Goal: Browse casually: Explore the website without a specific task or goal

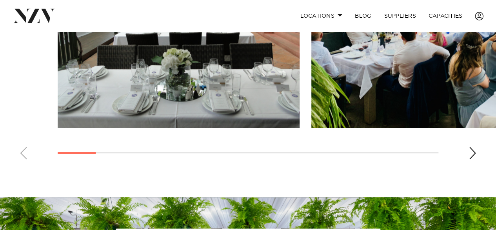
scroll to position [621, 0]
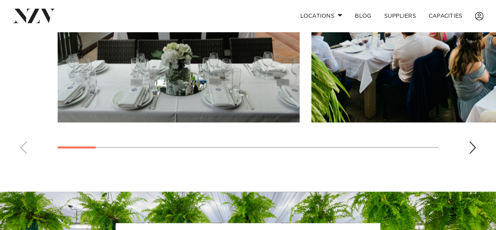
click at [472, 146] on div "Next slide" at bounding box center [473, 147] width 8 height 13
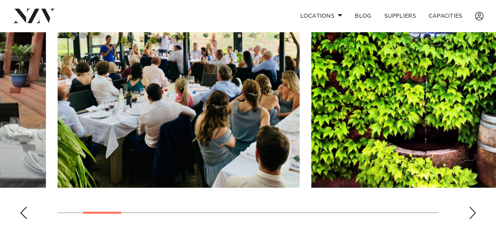
scroll to position [555, 0]
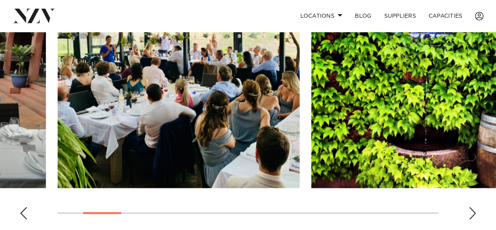
click at [473, 209] on div "Next slide" at bounding box center [473, 212] width 8 height 13
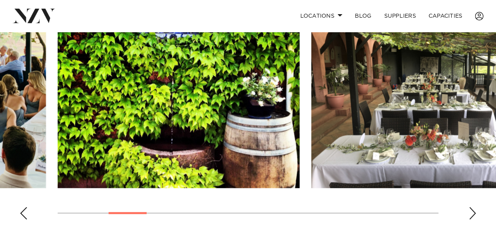
click at [473, 209] on div "Next slide" at bounding box center [473, 212] width 8 height 13
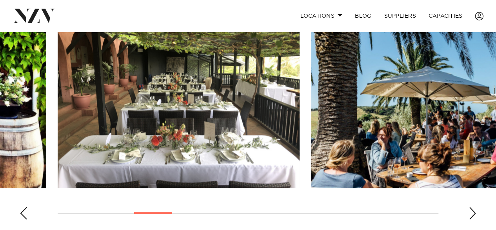
click at [472, 210] on div "Next slide" at bounding box center [473, 212] width 8 height 13
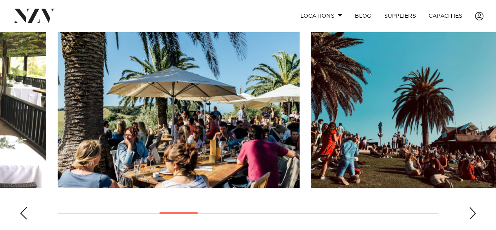
click at [470, 204] on swiper-container at bounding box center [248, 117] width 496 height 215
click at [473, 213] on div "Next slide" at bounding box center [473, 212] width 8 height 13
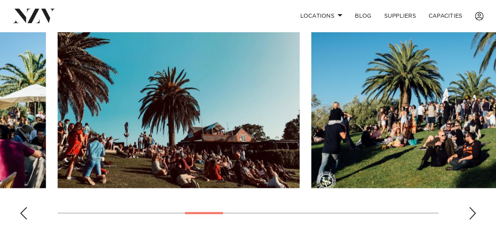
click at [473, 213] on div "Next slide" at bounding box center [473, 212] width 8 height 13
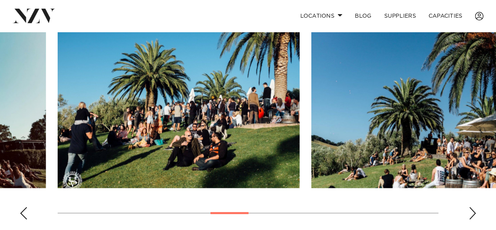
click at [473, 213] on div "Next slide" at bounding box center [473, 212] width 8 height 13
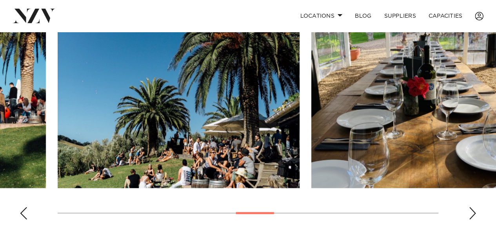
click at [24, 206] on div "Previous slide" at bounding box center [24, 212] width 8 height 13
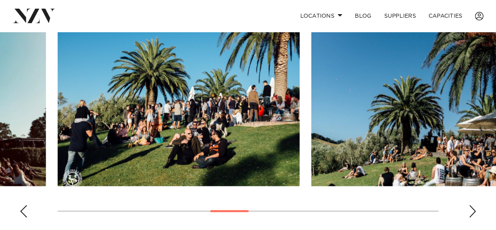
scroll to position [556, 0]
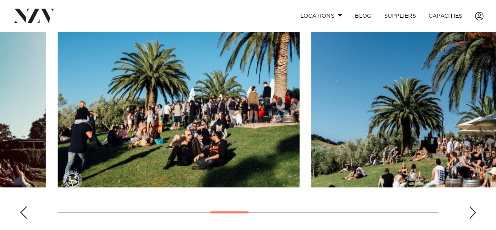
click at [479, 210] on swiper-container at bounding box center [248, 116] width 496 height 215
click at [471, 208] on div "Next slide" at bounding box center [473, 212] width 8 height 13
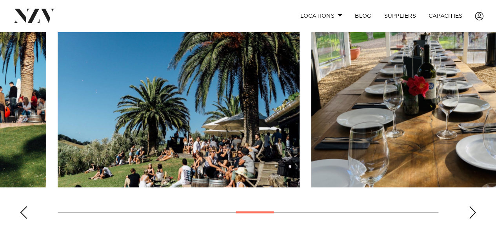
click at [471, 208] on div "Next slide" at bounding box center [473, 212] width 8 height 13
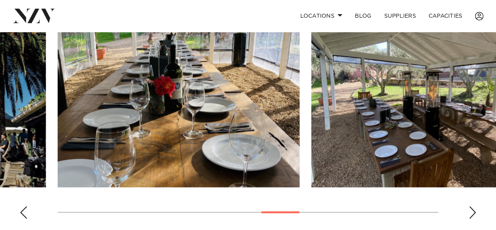
click at [471, 208] on div "Next slide" at bounding box center [473, 212] width 8 height 13
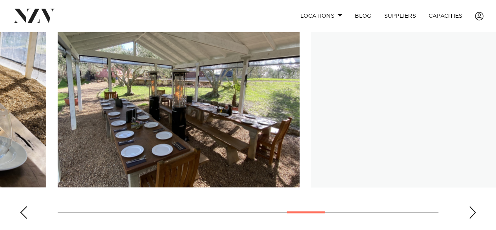
click at [471, 208] on div "Next slide" at bounding box center [473, 212] width 8 height 13
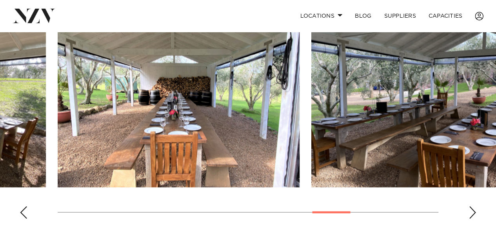
click at [471, 208] on div "Next slide" at bounding box center [473, 212] width 8 height 13
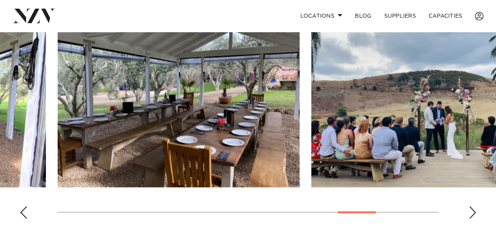
click at [471, 208] on div "Next slide" at bounding box center [473, 212] width 8 height 13
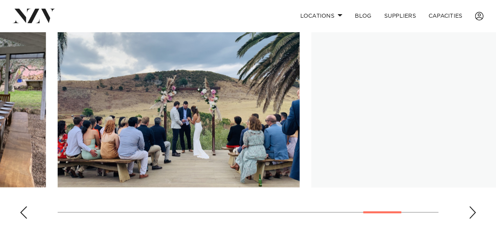
click at [471, 208] on div "Next slide" at bounding box center [473, 212] width 8 height 13
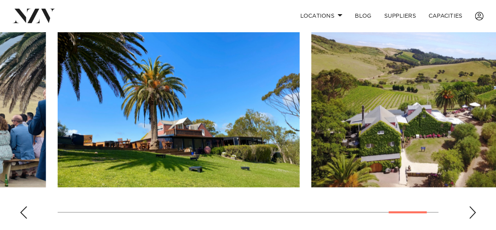
click at [471, 208] on div "Next slide" at bounding box center [473, 212] width 8 height 13
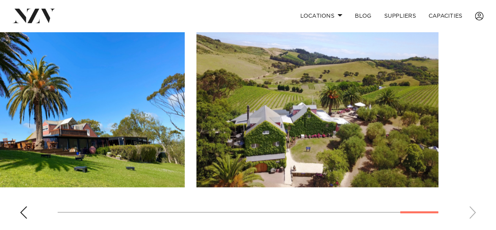
click at [471, 208] on swiper-container at bounding box center [248, 116] width 496 height 215
click at [20, 208] on div "Previous slide" at bounding box center [24, 212] width 8 height 13
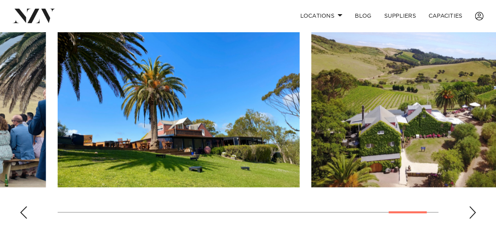
click at [20, 208] on div "Previous slide" at bounding box center [24, 212] width 8 height 13
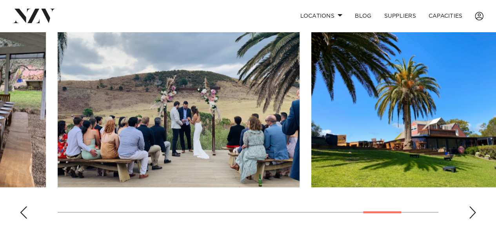
click at [20, 208] on div "Previous slide" at bounding box center [24, 212] width 8 height 13
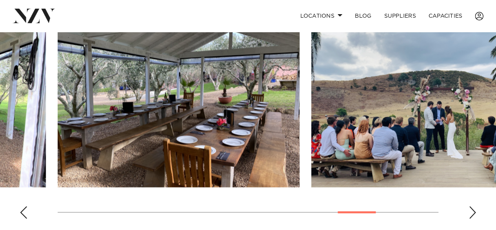
click at [20, 208] on div "Previous slide" at bounding box center [24, 212] width 8 height 13
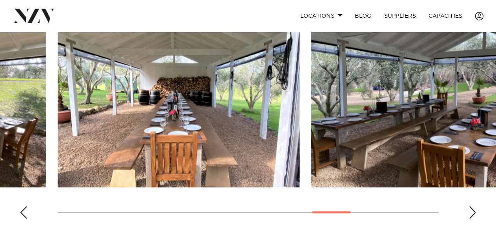
click at [20, 208] on div "Previous slide" at bounding box center [24, 212] width 8 height 13
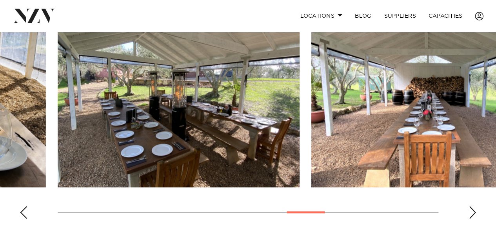
click at [20, 208] on div "Previous slide" at bounding box center [24, 212] width 8 height 13
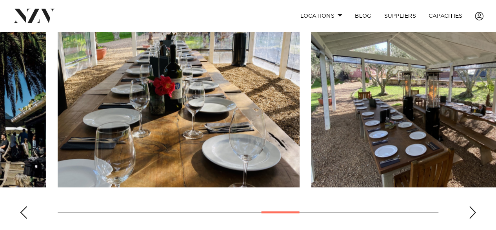
click at [20, 208] on div "Previous slide" at bounding box center [24, 212] width 8 height 13
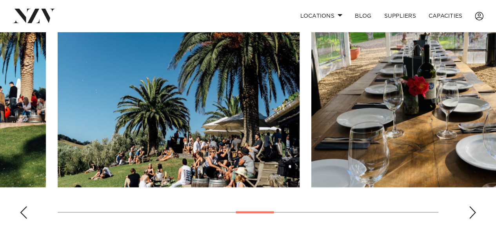
click at [20, 208] on div "Previous slide" at bounding box center [24, 212] width 8 height 13
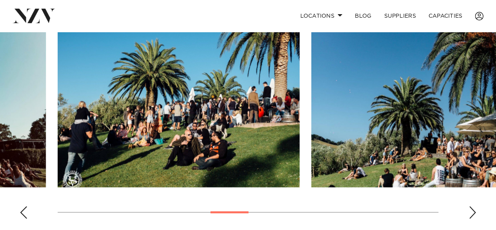
click at [473, 209] on div "Next slide" at bounding box center [473, 212] width 8 height 13
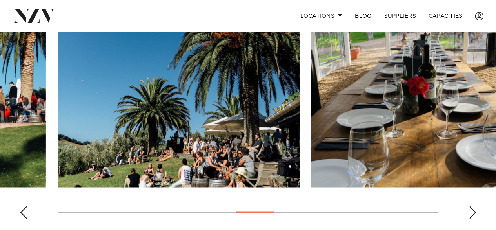
click at [473, 209] on div "Next slide" at bounding box center [473, 212] width 8 height 13
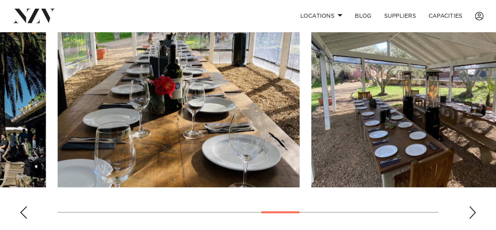
click at [473, 209] on div "Next slide" at bounding box center [473, 212] width 8 height 13
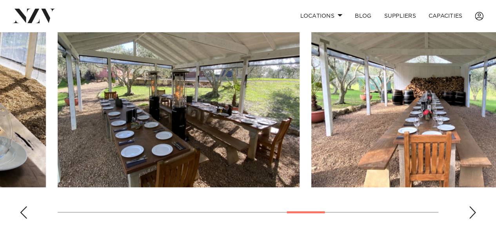
click at [24, 207] on div "Previous slide" at bounding box center [24, 212] width 8 height 13
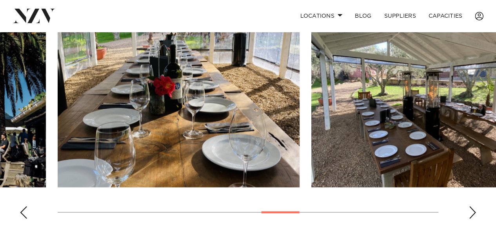
click at [24, 207] on div "Previous slide" at bounding box center [24, 212] width 8 height 13
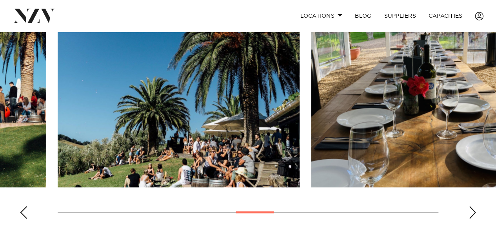
click at [24, 207] on div "Previous slide" at bounding box center [24, 212] width 8 height 13
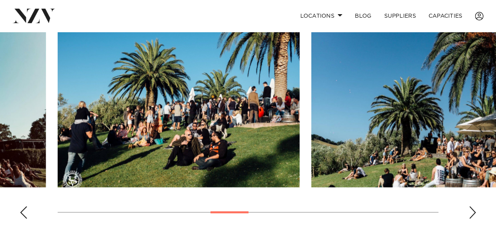
click at [24, 207] on div "Previous slide" at bounding box center [24, 212] width 8 height 13
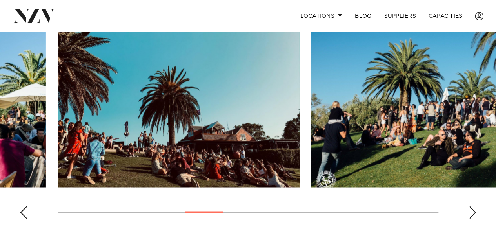
click at [24, 207] on div "Previous slide" at bounding box center [24, 212] width 8 height 13
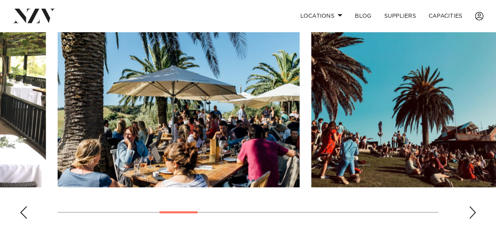
click at [24, 207] on div "Previous slide" at bounding box center [24, 212] width 8 height 13
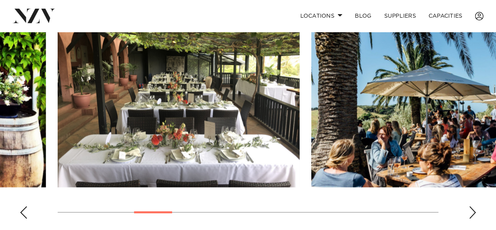
click at [24, 207] on div "Previous slide" at bounding box center [24, 212] width 8 height 13
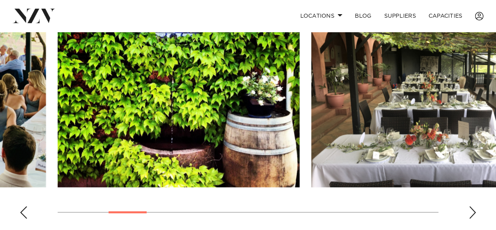
click at [24, 207] on div "Previous slide" at bounding box center [24, 212] width 8 height 13
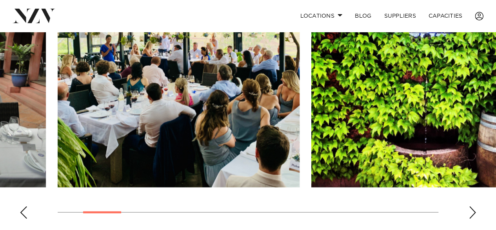
click at [24, 207] on div "Previous slide" at bounding box center [24, 212] width 8 height 13
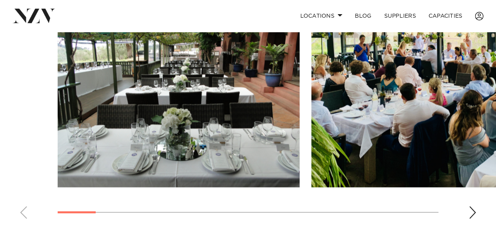
click at [24, 207] on swiper-container at bounding box center [248, 116] width 496 height 215
click at [474, 206] on div "Next slide" at bounding box center [473, 212] width 8 height 13
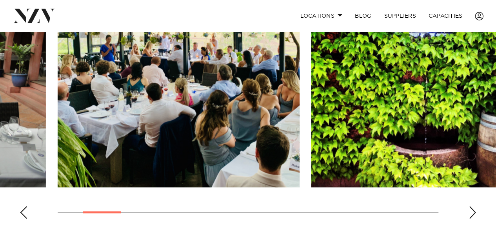
click at [474, 206] on div "Next slide" at bounding box center [473, 212] width 8 height 13
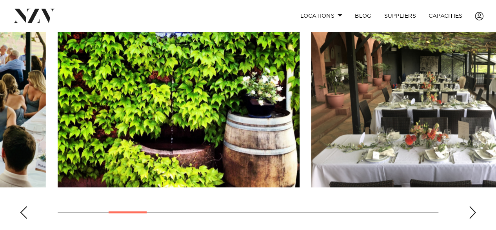
click at [474, 206] on div "Next slide" at bounding box center [473, 212] width 8 height 13
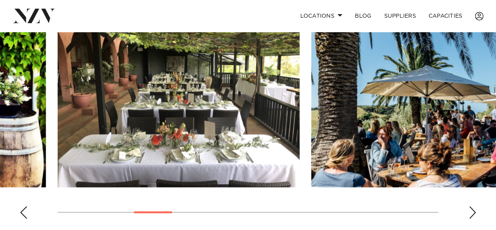
click at [474, 206] on div "Next slide" at bounding box center [473, 212] width 8 height 13
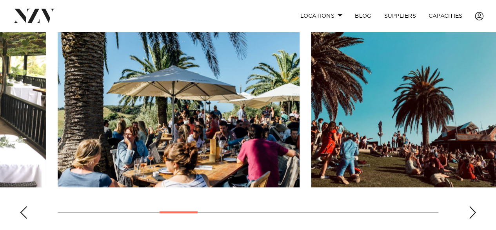
click at [470, 209] on div "Next slide" at bounding box center [473, 212] width 8 height 13
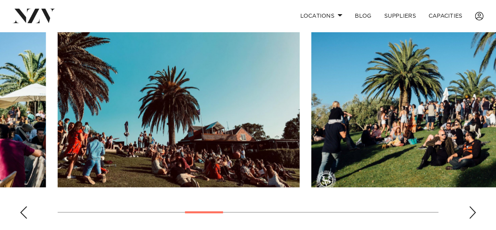
click at [470, 209] on div "Next slide" at bounding box center [473, 212] width 8 height 13
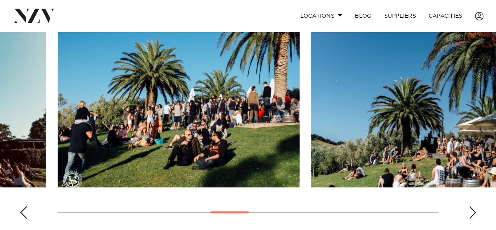
click at [470, 209] on div "Next slide" at bounding box center [473, 212] width 8 height 13
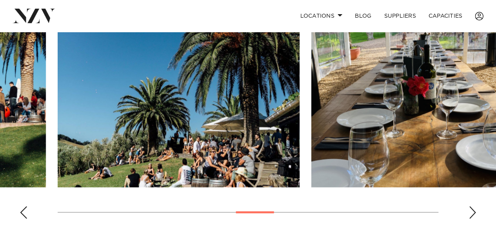
click at [470, 209] on div "Next slide" at bounding box center [473, 212] width 8 height 13
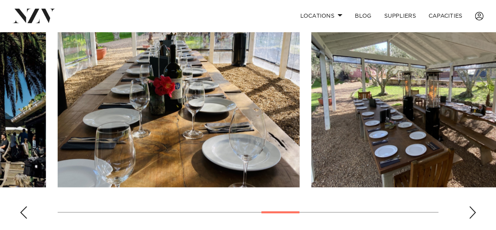
click at [470, 209] on div "Next slide" at bounding box center [473, 212] width 8 height 13
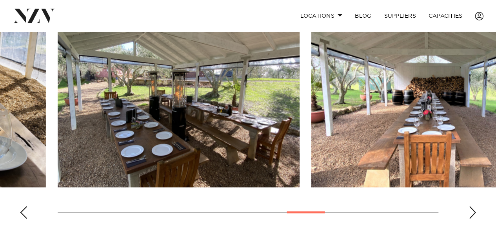
click at [470, 209] on div "Next slide" at bounding box center [473, 212] width 8 height 13
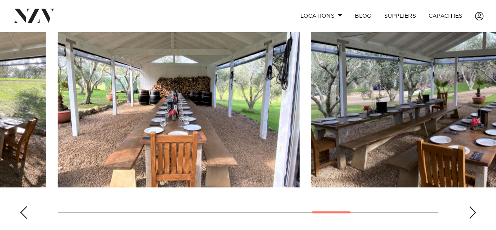
click at [470, 209] on div "Next slide" at bounding box center [473, 212] width 8 height 13
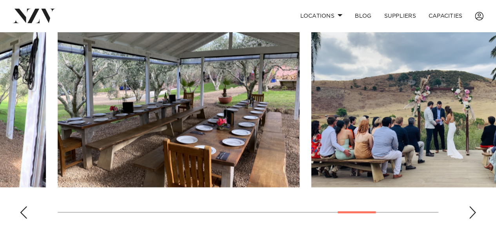
click at [470, 209] on div "Next slide" at bounding box center [473, 212] width 8 height 13
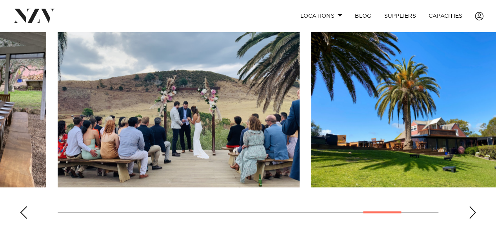
click at [470, 209] on div "Next slide" at bounding box center [473, 212] width 8 height 13
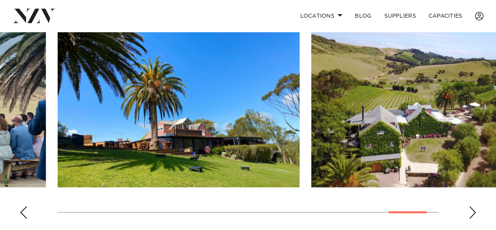
click at [470, 209] on div "Next slide" at bounding box center [473, 212] width 8 height 13
